Goal: Information Seeking & Learning: Learn about a topic

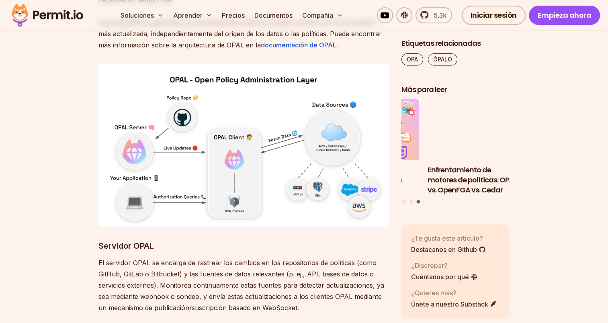
scroll to position [3258, 0]
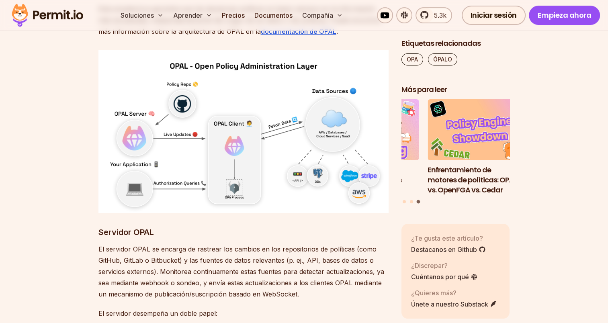
click at [130, 125] on img at bounding box center [243, 131] width 290 height 163
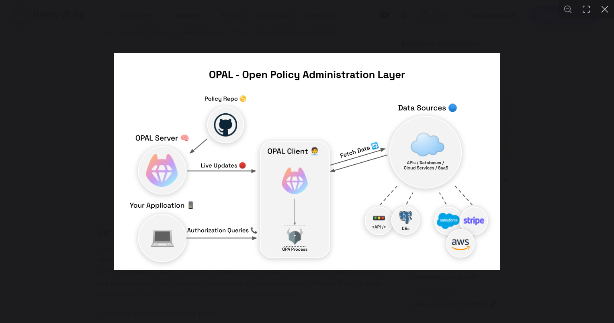
click at [544, 89] on div "Puede cerrar este contenido modal con la tecla ESC" at bounding box center [307, 161] width 614 height 323
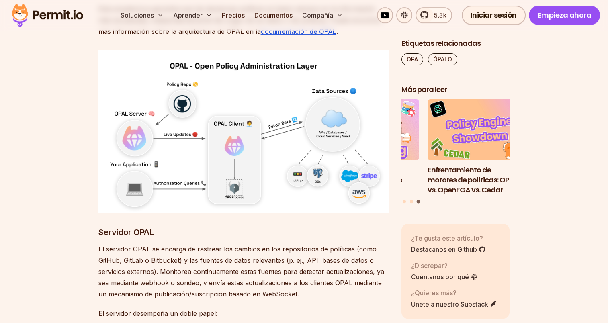
scroll to position [3271, 0]
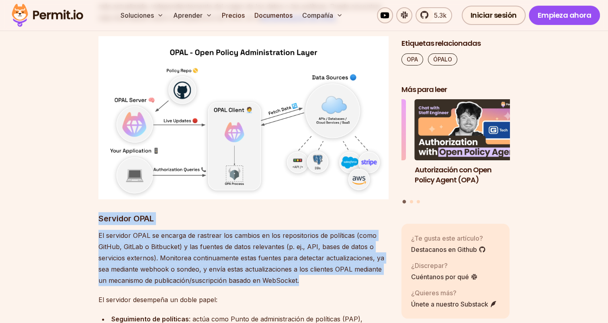
drag, startPoint x: 99, startPoint y: 218, endPoint x: 304, endPoint y: 283, distance: 214.9
click at [305, 282] on p "El servidor OPAL se encarga de rastrear los cambios en los repositorios de polí…" at bounding box center [243, 258] width 290 height 56
click at [310, 281] on p "El servidor OPAL se encarga de rastrear los cambios en los repositorios de polí…" at bounding box center [243, 258] width 290 height 56
drag, startPoint x: 316, startPoint y: 281, endPoint x: 94, endPoint y: 222, distance: 230.3
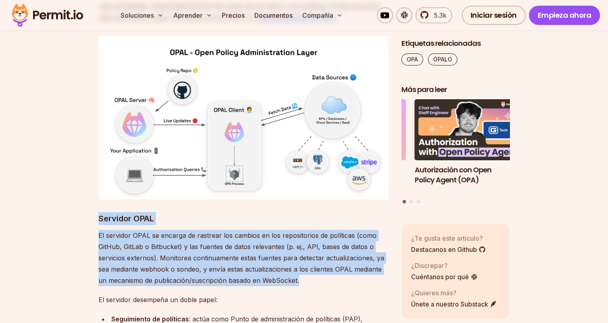
drag, startPoint x: 94, startPoint y: 222, endPoint x: 97, endPoint y: 225, distance: 5.1
click at [98, 222] on font "Servidor OPAL" at bounding box center [125, 219] width 55 height 10
click at [261, 262] on p "El servidor OPAL se encarga de rastrear los cambios en los repositorios de polí…" at bounding box center [243, 258] width 290 height 56
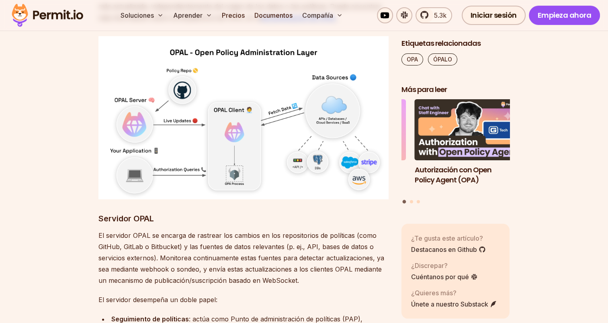
scroll to position [3231, 0]
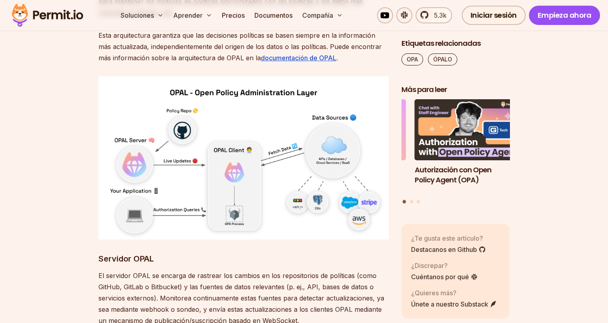
click at [137, 159] on img at bounding box center [243, 157] width 290 height 163
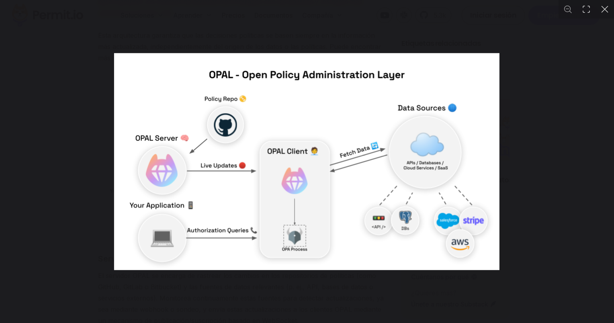
click at [290, 175] on img "You can close this modal content with the ESC key" at bounding box center [306, 161] width 385 height 217
click at [543, 101] on div "You can close this modal content with the ESC key" at bounding box center [307, 161] width 614 height 323
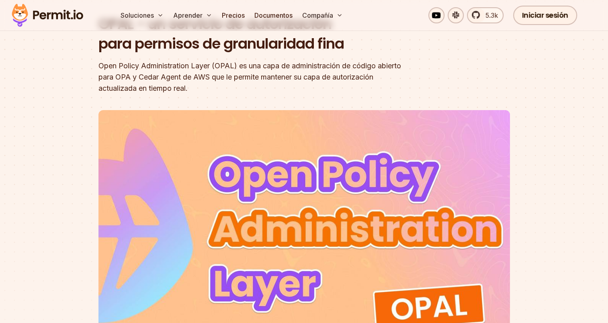
scroll to position [71, 0]
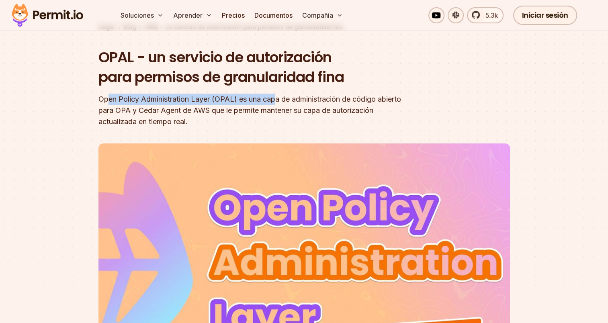
drag, startPoint x: 141, startPoint y: 100, endPoint x: 278, endPoint y: 104, distance: 137.8
click at [278, 104] on div "Open Policy Administration Layer (OPAL) es una capa de administración de código…" at bounding box center [252, 111] width 308 height 34
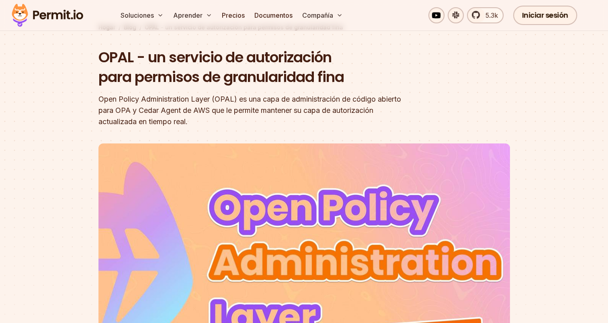
drag, startPoint x: 278, startPoint y: 104, endPoint x: 137, endPoint y: 116, distance: 142.3
click at [137, 116] on div "Open Policy Administration Layer (OPAL) es una capa de administración de código…" at bounding box center [252, 111] width 308 height 34
click at [100, 97] on font "Open Policy Administration Layer (OPAL) es una capa de administración de código…" at bounding box center [249, 110] width 302 height 31
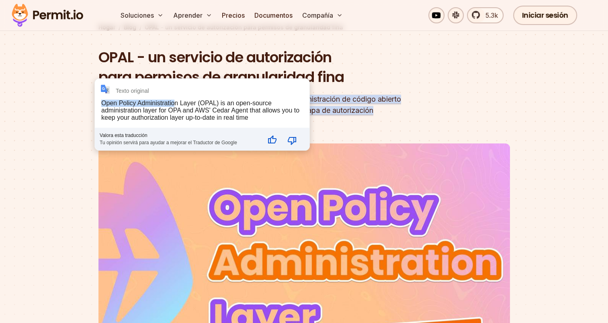
drag, startPoint x: 100, startPoint y: 97, endPoint x: 177, endPoint y: 106, distance: 77.7
click at [177, 106] on div "**********" at bounding box center [202, 114] width 214 height 71
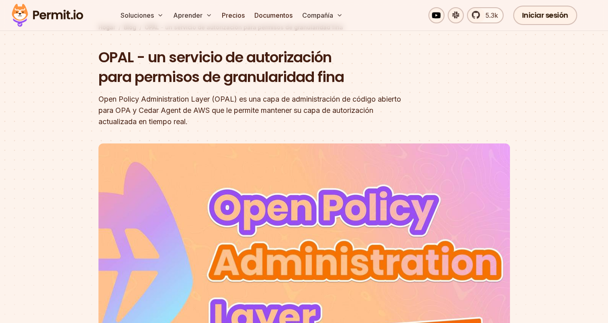
click at [435, 106] on header "OPAL - un servicio de autorización para permisos de granularidad fina Open Poli…" at bounding box center [303, 232] width 411 height 370
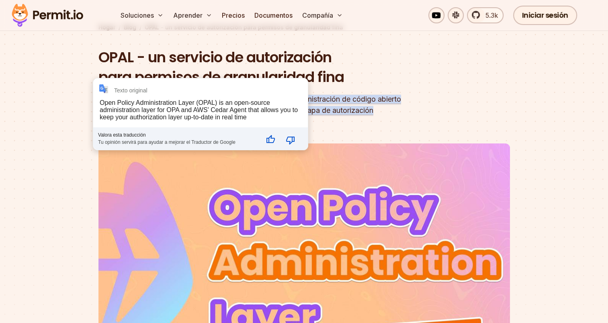
click at [77, 98] on section "Hogar / Blog / OPAL - un servicio de autorización para permisos de granularidad…" at bounding box center [304, 204] width 608 height 465
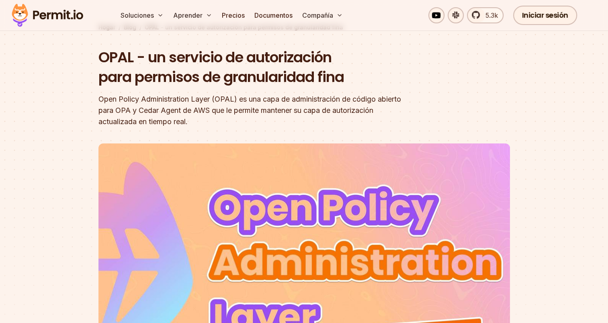
click at [521, 85] on section "Hogar / Blog / OPAL - un servicio de autorización para permisos de granularidad…" at bounding box center [304, 204] width 608 height 465
click at [460, 95] on header "OPAL - un servicio de autorización para permisos de granularidad fina Open Poli…" at bounding box center [303, 232] width 411 height 370
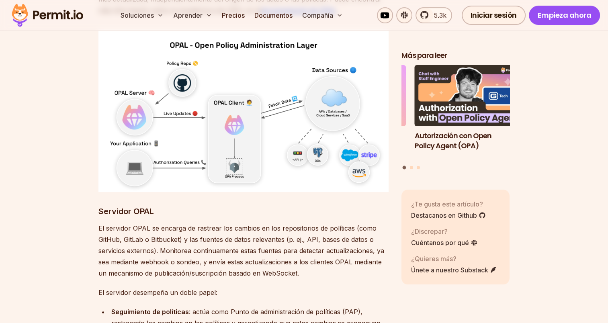
scroll to position [3297, 0]
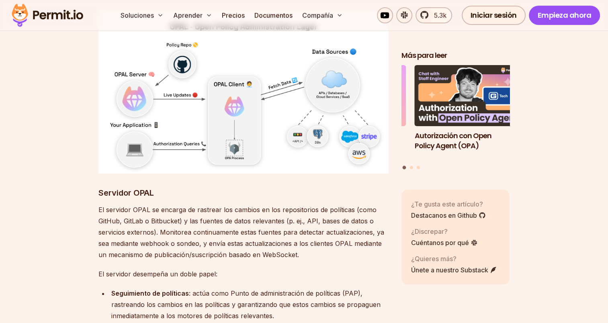
click at [112, 269] on p "El servidor desempeña un doble papel:" at bounding box center [243, 273] width 290 height 11
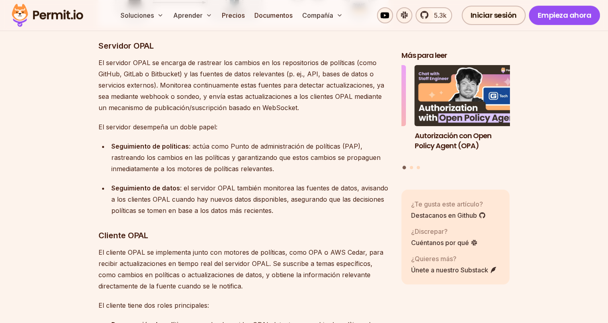
scroll to position [3458, 0]
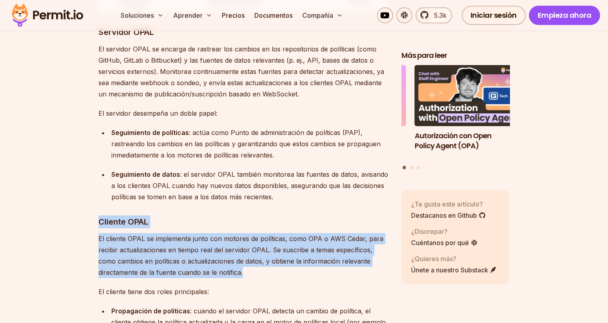
drag, startPoint x: 98, startPoint y: 220, endPoint x: 276, endPoint y: 271, distance: 184.9
drag, startPoint x: 276, startPoint y: 271, endPoint x: 238, endPoint y: 271, distance: 38.6
click at [237, 271] on font "El cliente OPAL se implementa junto con motores de políticas, como OPA o AWS Ce…" at bounding box center [240, 256] width 285 height 42
click at [250, 276] on p "El cliente OPAL se implementa junto con motores de políticas, como OPA o AWS Ce…" at bounding box center [243, 255] width 290 height 45
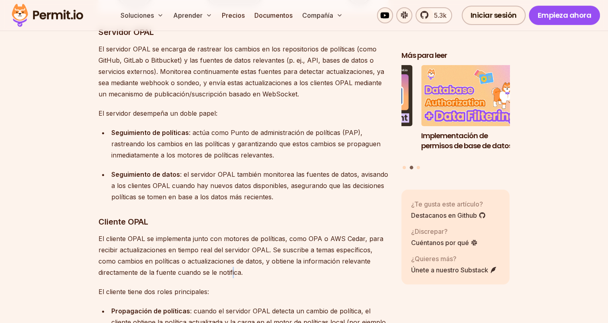
click at [232, 273] on font "El cliente OPAL se implementa junto con motores de políticas, como OPA o AWS Ce…" at bounding box center [240, 256] width 285 height 42
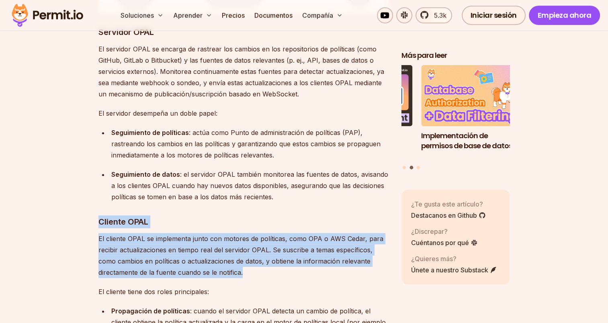
drag, startPoint x: 232, startPoint y: 273, endPoint x: 96, endPoint y: 222, distance: 144.9
drag, startPoint x: 96, startPoint y: 222, endPoint x: 86, endPoint y: 238, distance: 18.7
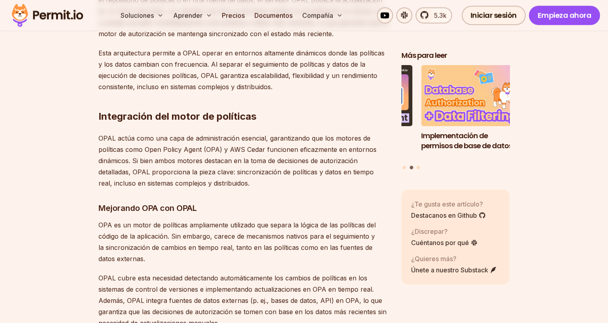
scroll to position [3900, 0]
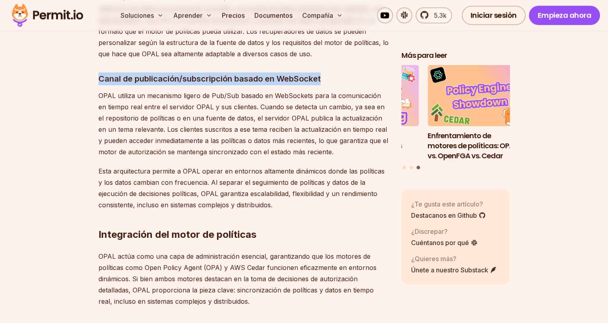
drag, startPoint x: 332, startPoint y: 78, endPoint x: 94, endPoint y: 76, distance: 237.4
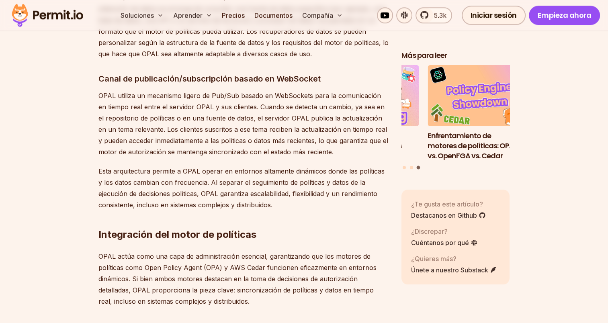
drag, startPoint x: 94, startPoint y: 76, endPoint x: 86, endPoint y: 134, distance: 59.2
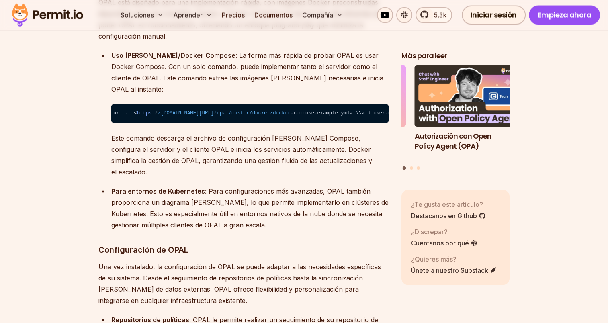
scroll to position [0, 0]
click at [162, 209] on p "Para entornos de Kubernetes : Para configuraciones más avanzadas, OPAL también …" at bounding box center [249, 208] width 277 height 45
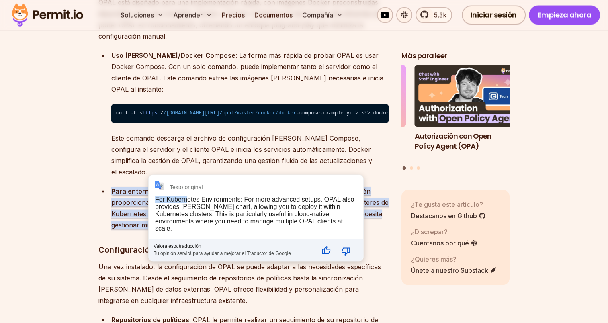
drag, startPoint x: 165, startPoint y: 194, endPoint x: 187, endPoint y: 194, distance: 21.7
click at [187, 194] on div "**********" at bounding box center [256, 218] width 214 height 86
drag, startPoint x: 187, startPoint y: 194, endPoint x: 100, endPoint y: 195, distance: 87.6
click at [100, 195] on ul "Uso [PERSON_NAME]/Docker Compose : La forma más rápida de probar OPAL es usar D…" at bounding box center [243, 140] width 290 height 181
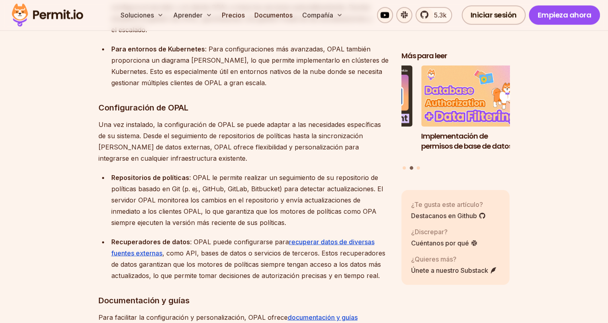
scroll to position [4743, 0]
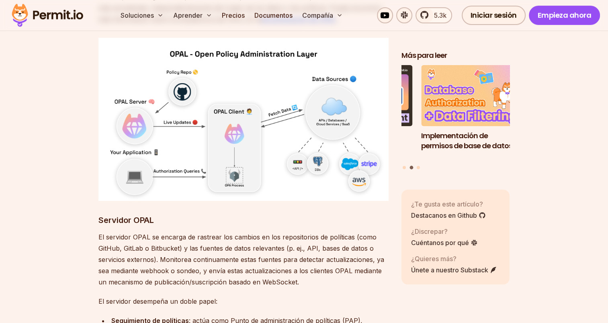
scroll to position [3257, 0]
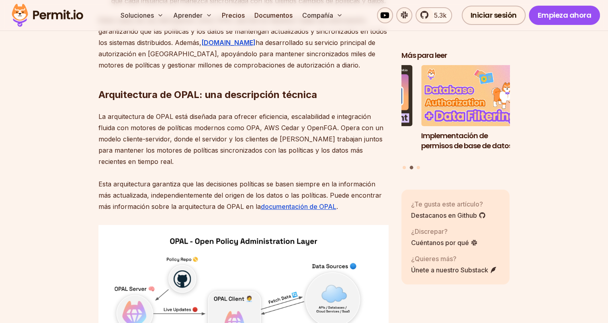
scroll to position [3217, 0]
